Goal: Check status: Check status

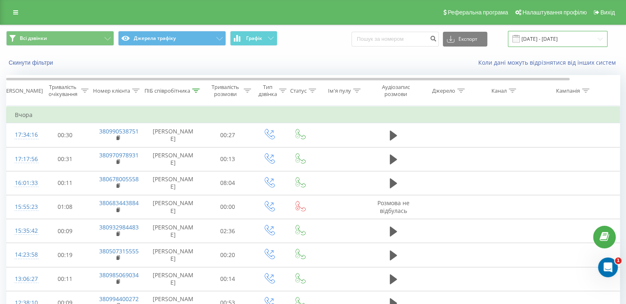
click at [541, 40] on input "[DATE] - [DATE]" at bounding box center [558, 39] width 100 height 16
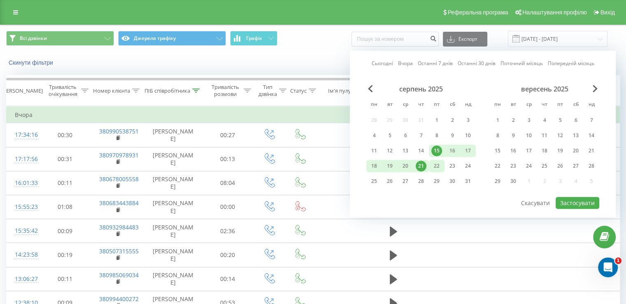
click at [439, 167] on div "22" at bounding box center [436, 165] width 11 height 11
click at [438, 149] on div "15" at bounding box center [436, 150] width 11 height 11
click at [580, 197] on button "Застосувати" at bounding box center [578, 203] width 44 height 12
type input "15.08.2025 - 22.08.2025"
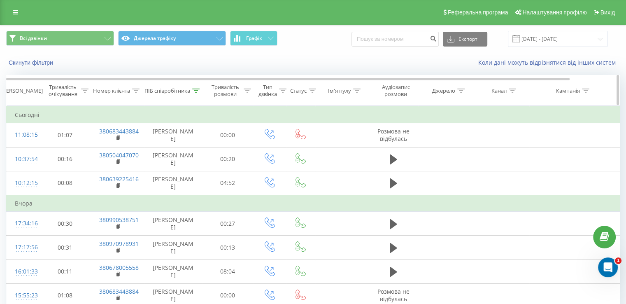
click at [245, 90] on icon at bounding box center [247, 90] width 7 height 4
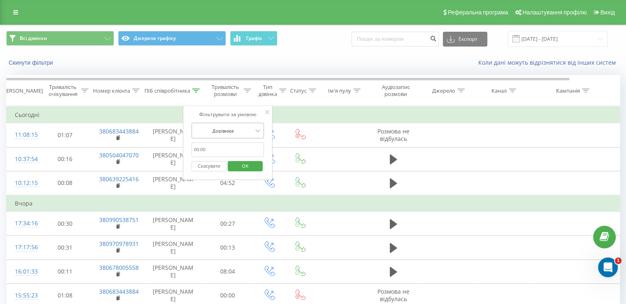
click at [239, 127] on div at bounding box center [223, 131] width 58 height 8
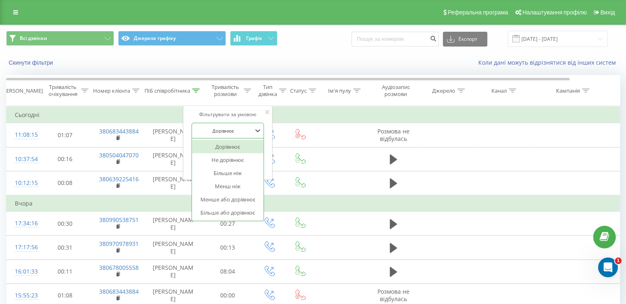
click at [239, 127] on div at bounding box center [223, 131] width 58 height 8
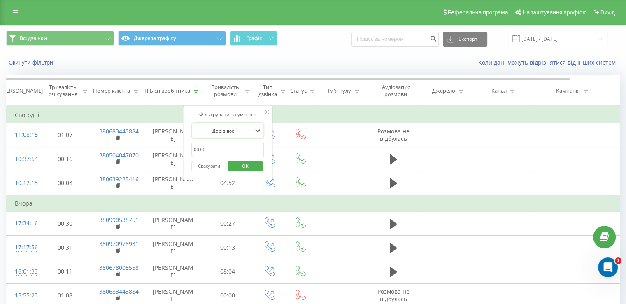
click at [452, 114] on td "Сьогодні" at bounding box center [340, 115] width 667 height 16
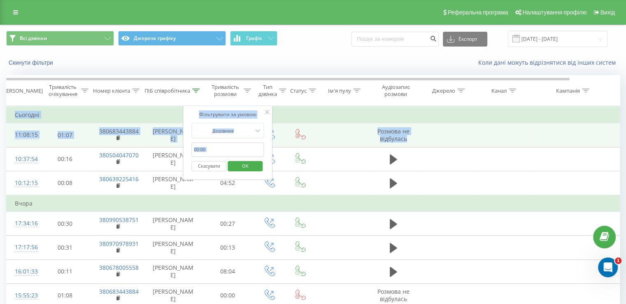
drag, startPoint x: 619, startPoint y: 94, endPoint x: 605, endPoint y: 134, distance: 42.3
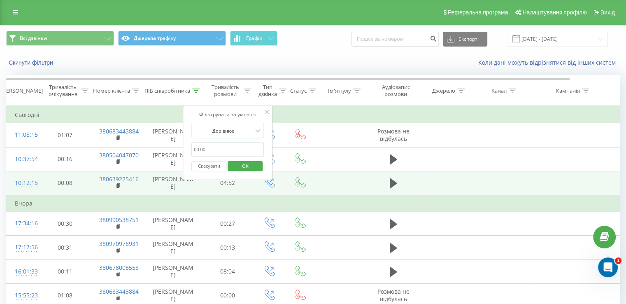
click at [601, 179] on td at bounding box center [570, 183] width 82 height 24
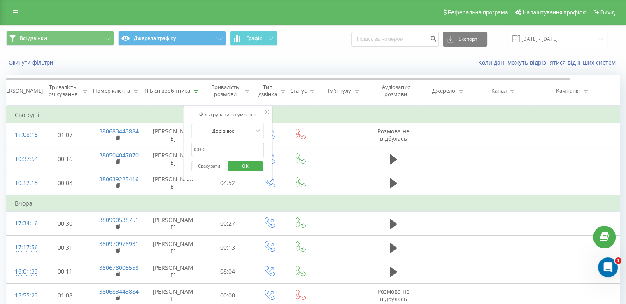
click at [267, 112] on icon at bounding box center [267, 112] width 4 height 4
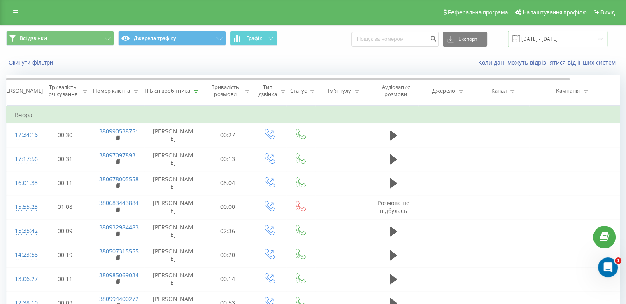
click at [550, 38] on input "[DATE] - [DATE]" at bounding box center [558, 39] width 100 height 16
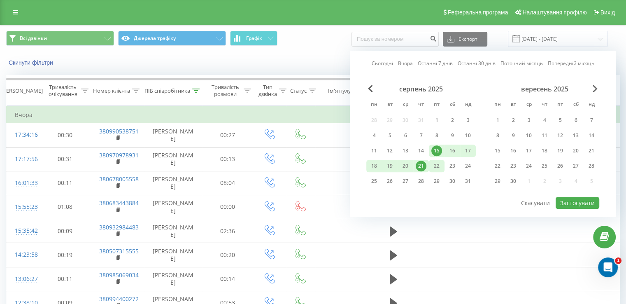
click at [432, 163] on div "22" at bounding box center [436, 165] width 11 height 11
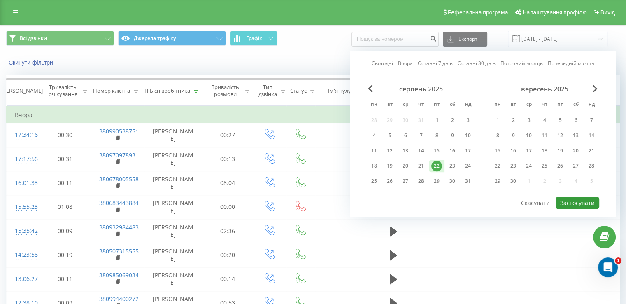
click at [574, 201] on button "Застосувати" at bounding box center [578, 203] width 44 height 12
type input "[DATE] - [DATE]"
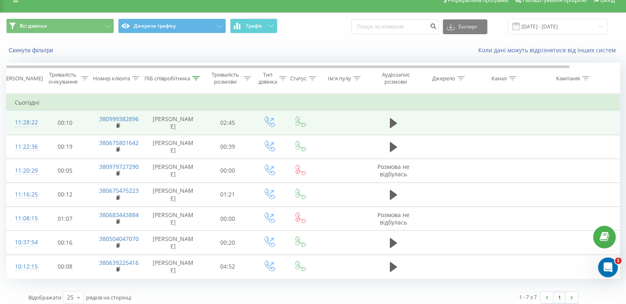
scroll to position [18, 0]
